Goal: Task Accomplishment & Management: Use online tool/utility

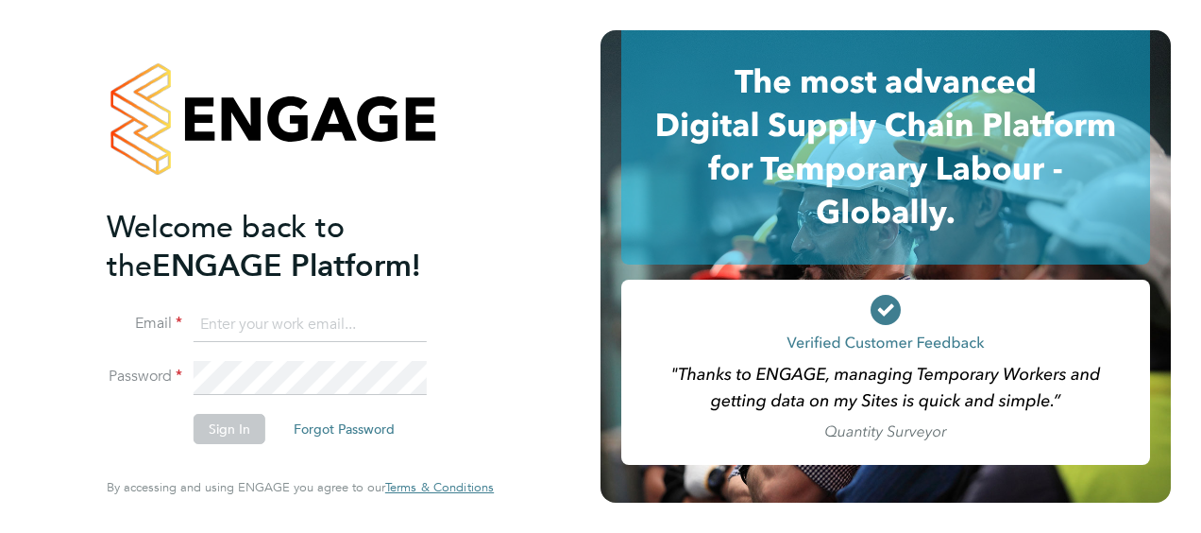
type input "Alison.willcocks@justice.gov.uk"
click at [234, 430] on button "Sign In" at bounding box center [230, 429] width 72 height 30
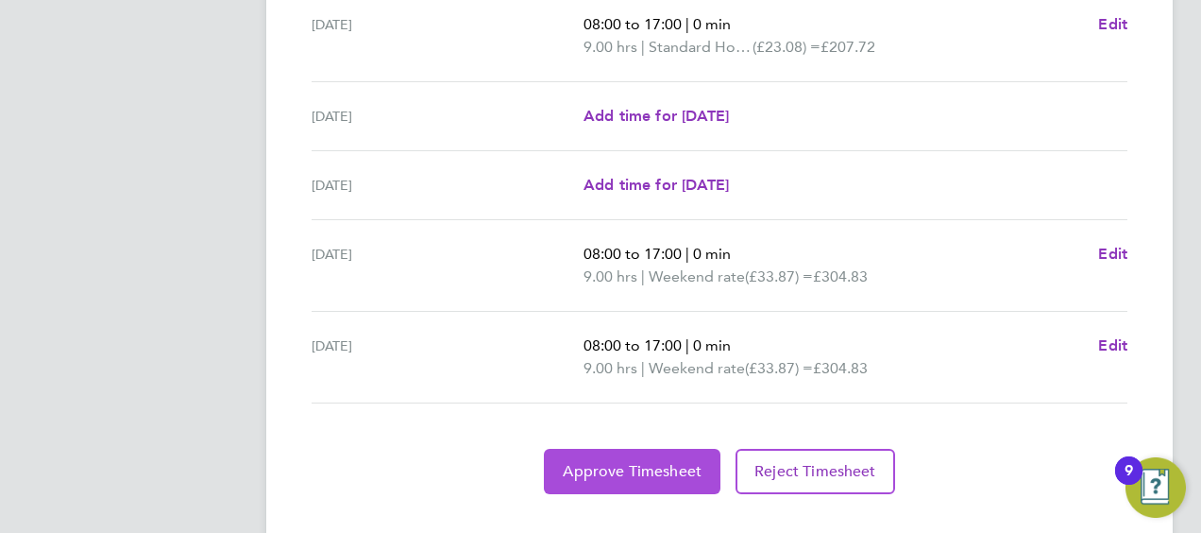
scroll to position [802, 0]
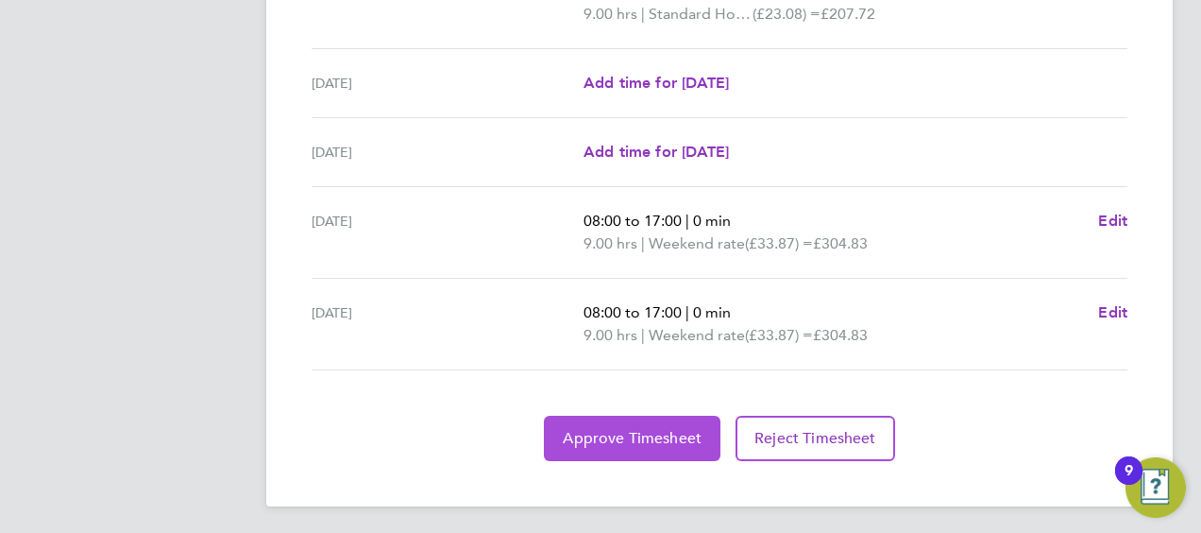
click at [666, 429] on span "Approve Timesheet" at bounding box center [632, 438] width 139 height 19
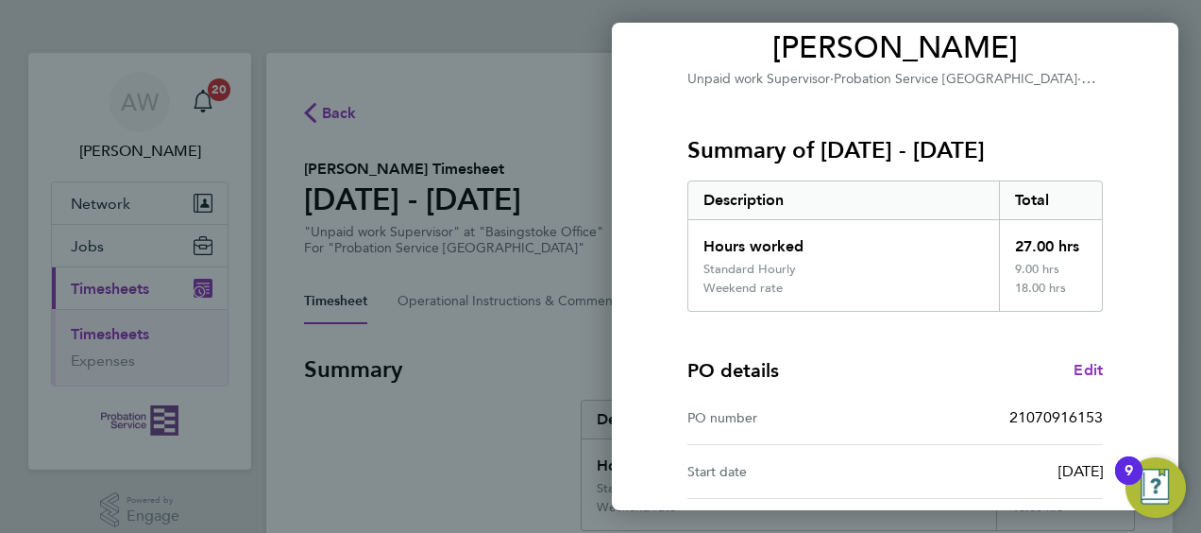
scroll to position [389, 0]
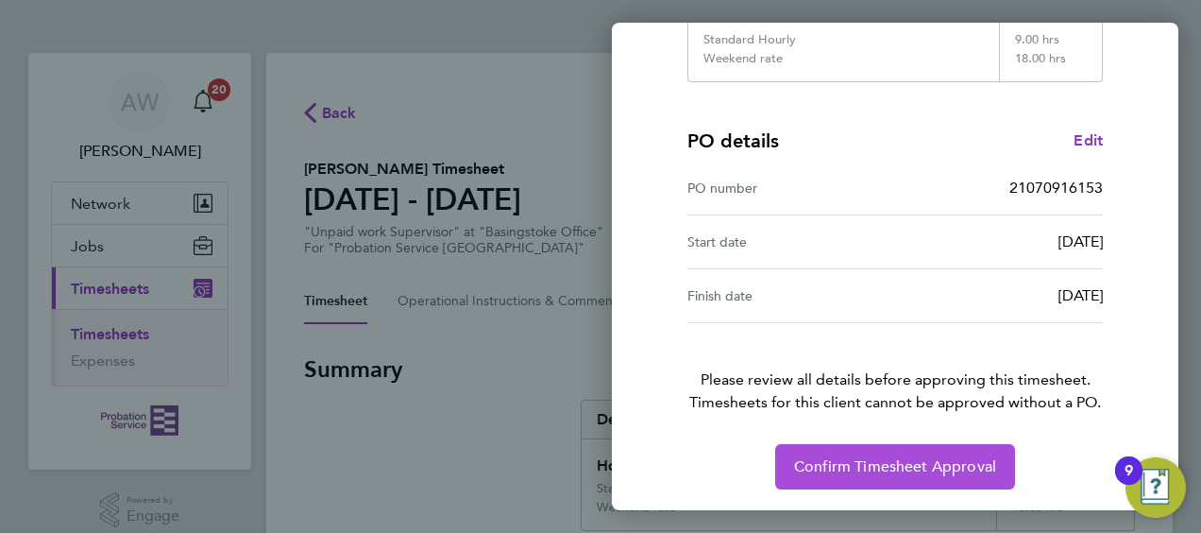
click at [850, 460] on span "Confirm Timesheet Approval" at bounding box center [895, 466] width 202 height 19
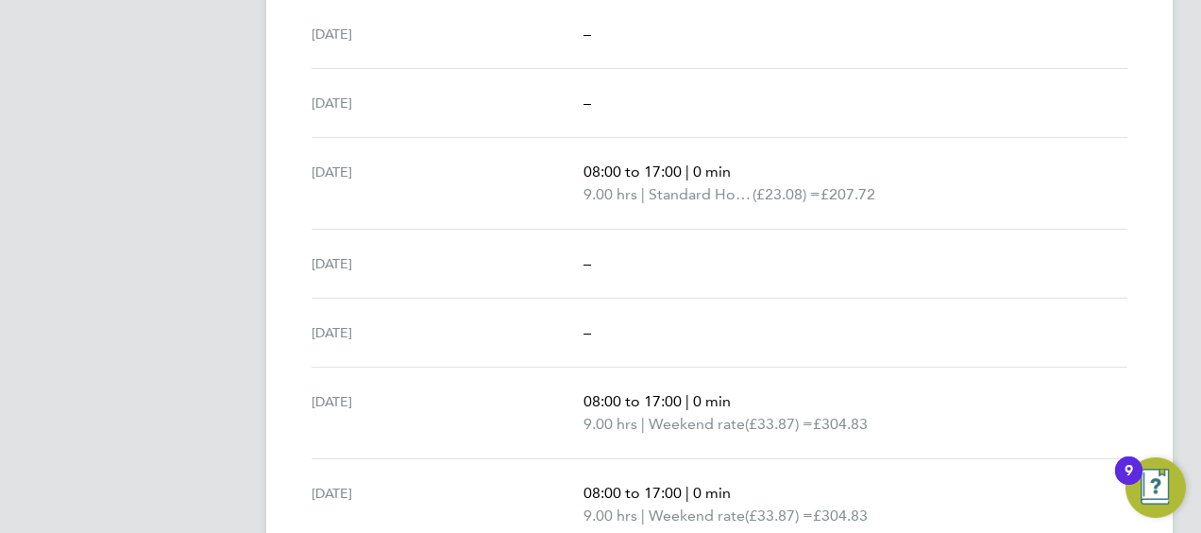
scroll to position [711, 0]
